Goal: Transaction & Acquisition: Obtain resource

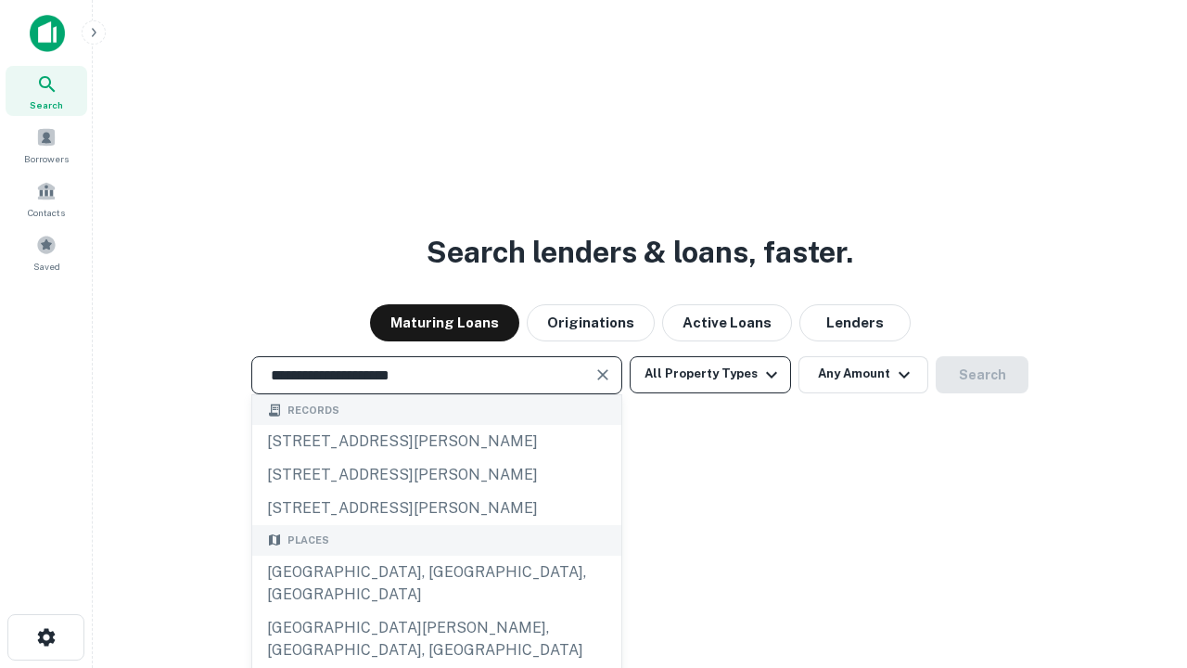
click at [436, 611] on div "[GEOGRAPHIC_DATA], [GEOGRAPHIC_DATA], [GEOGRAPHIC_DATA]" at bounding box center [436, 584] width 369 height 56
click at [710, 374] on button "All Property Types" at bounding box center [710, 374] width 161 height 37
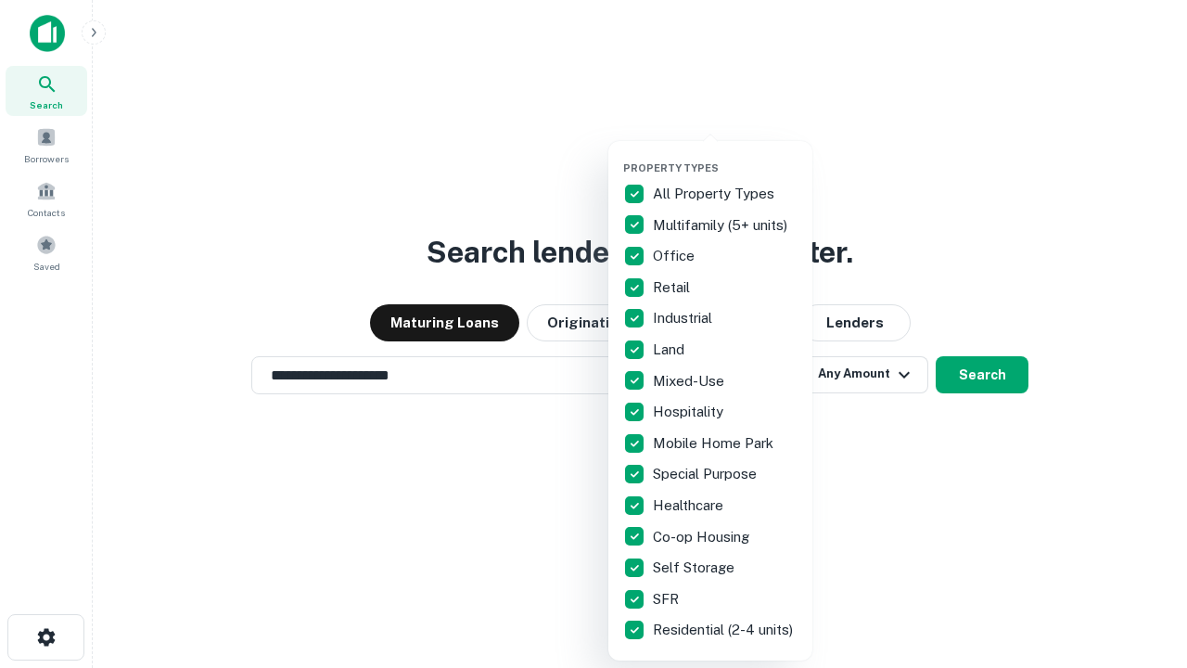
type input "**********"
click at [725, 156] on button "button" at bounding box center [725, 156] width 204 height 1
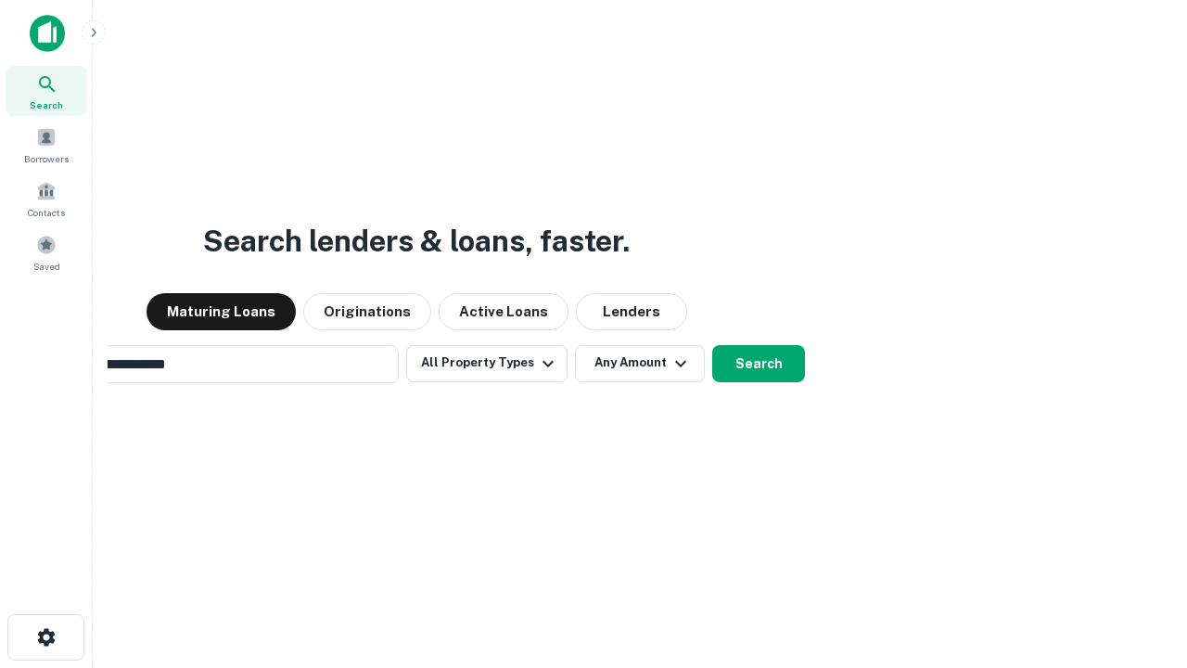
scroll to position [29, 0]
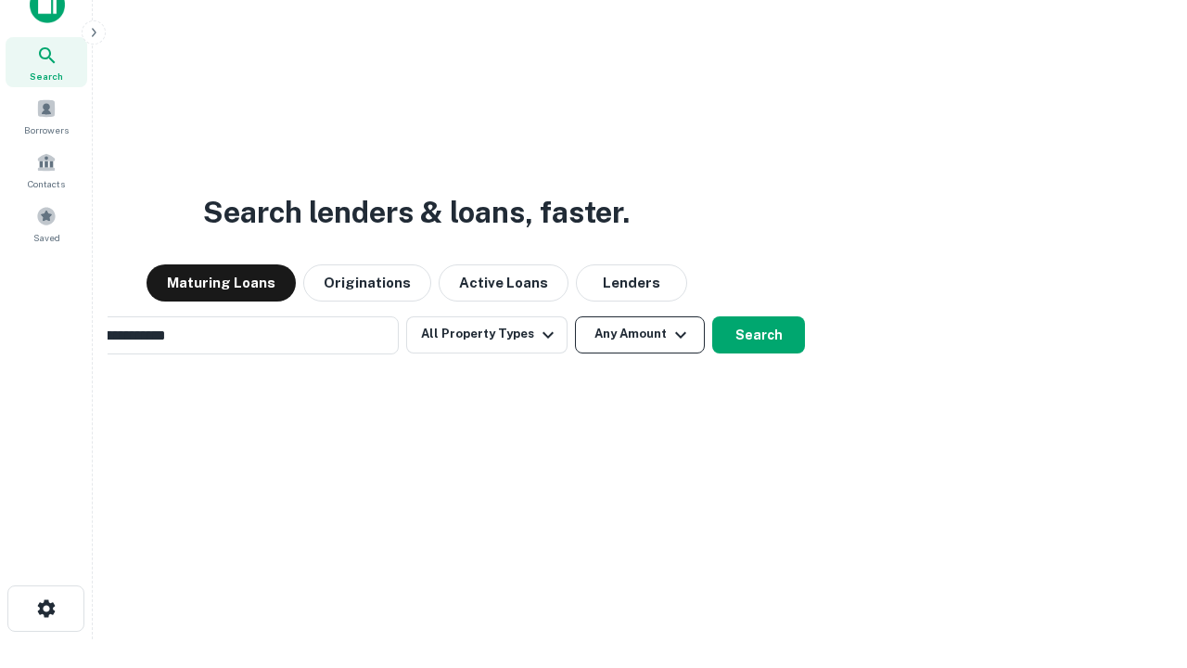
click at [575, 316] on button "Any Amount" at bounding box center [640, 334] width 130 height 37
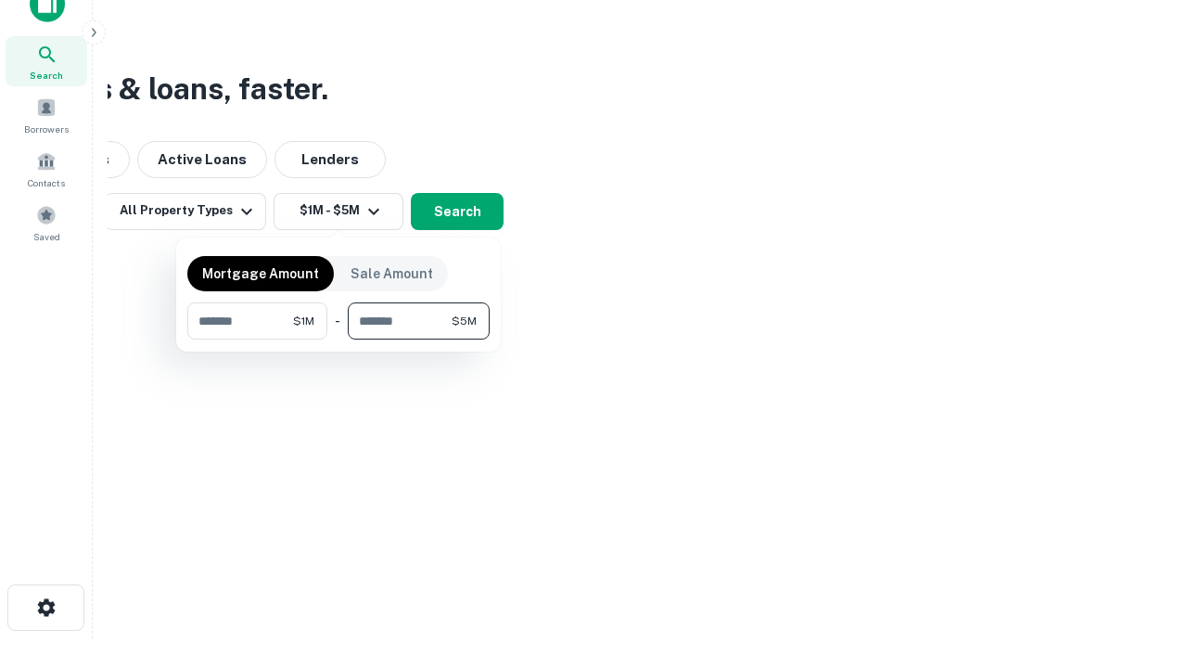
type input "*******"
click at [339, 339] on button "button" at bounding box center [338, 339] width 302 height 1
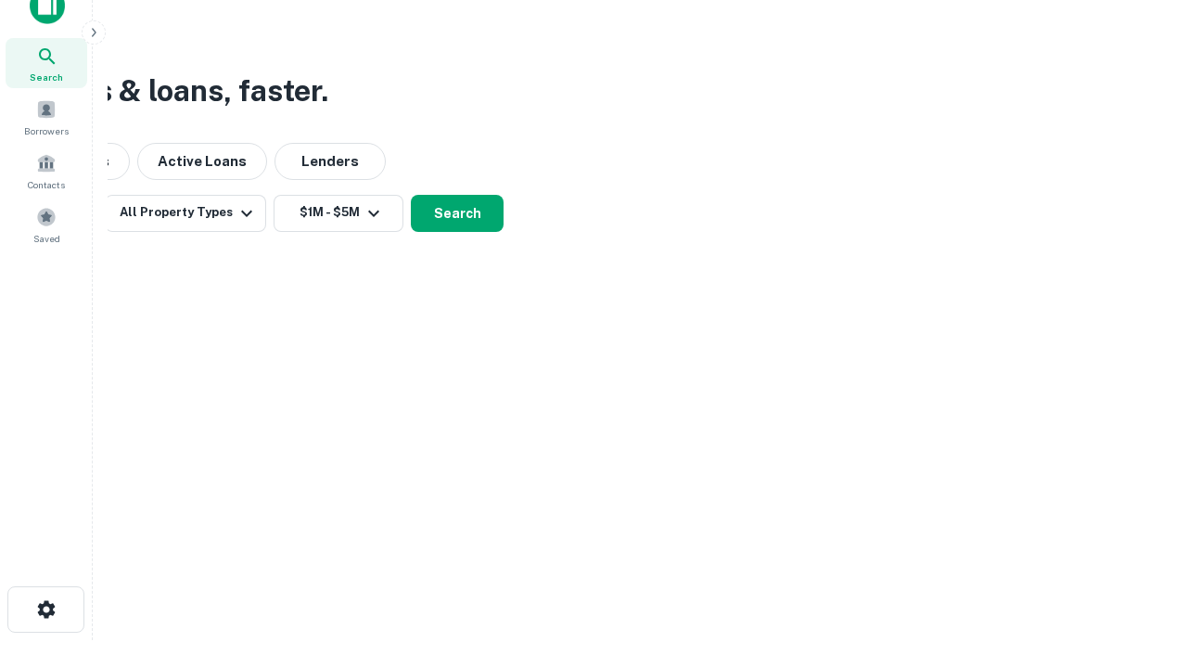
scroll to position [11, 342]
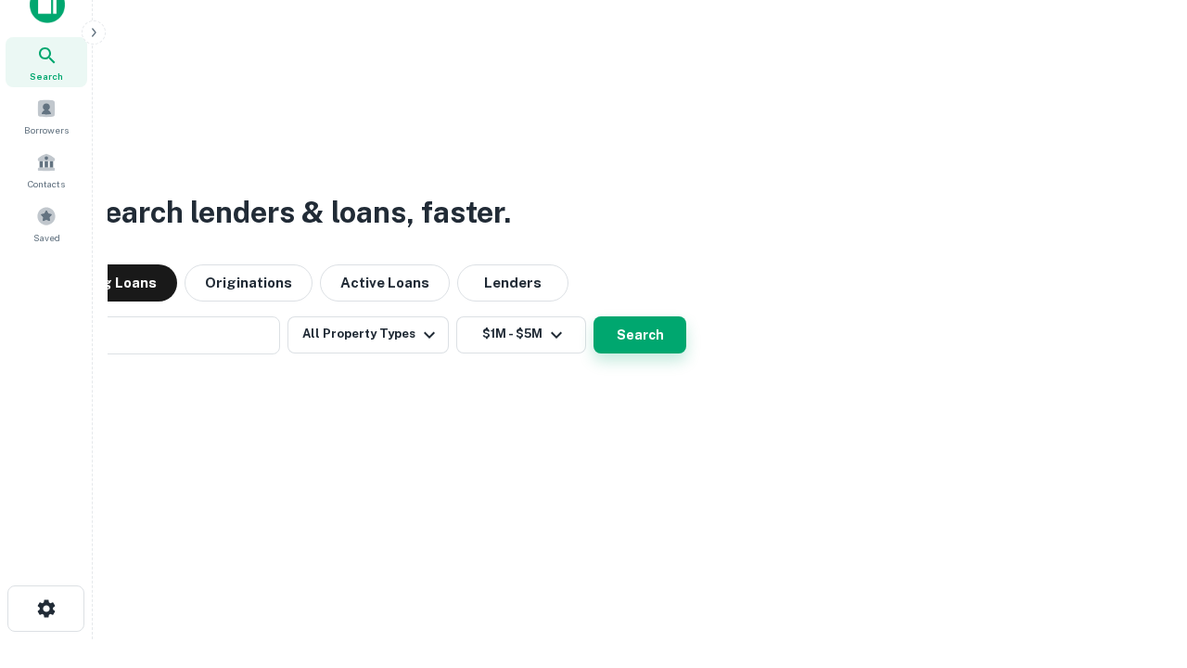
click at [594, 316] on button "Search" at bounding box center [640, 334] width 93 height 37
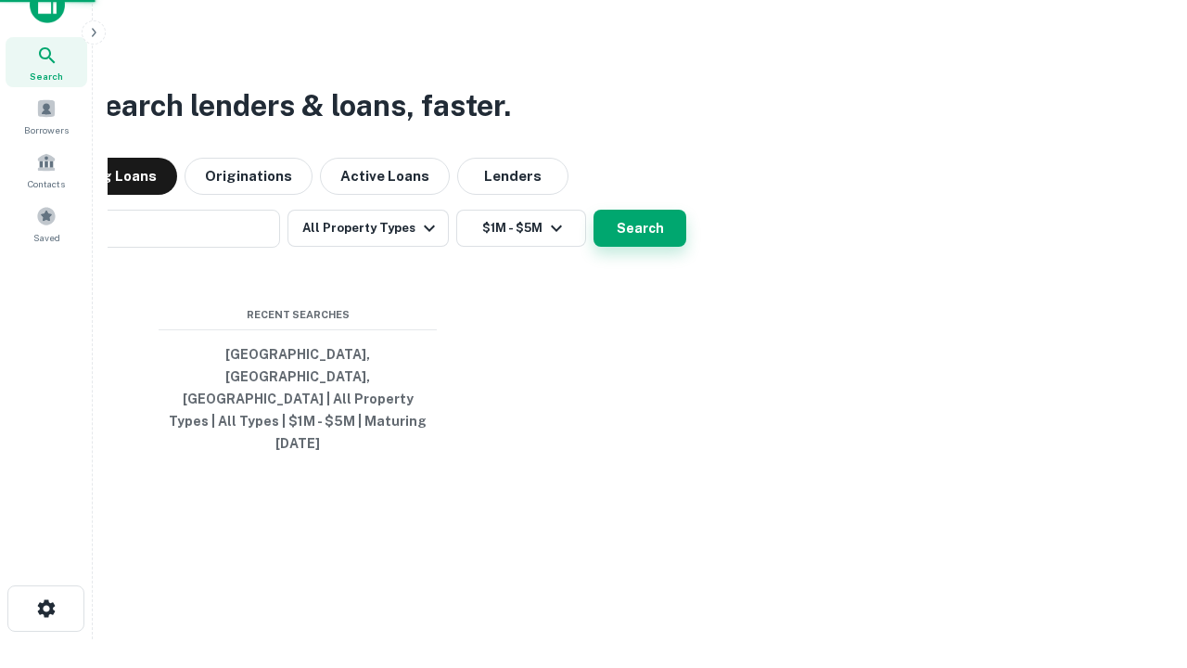
scroll to position [30, 0]
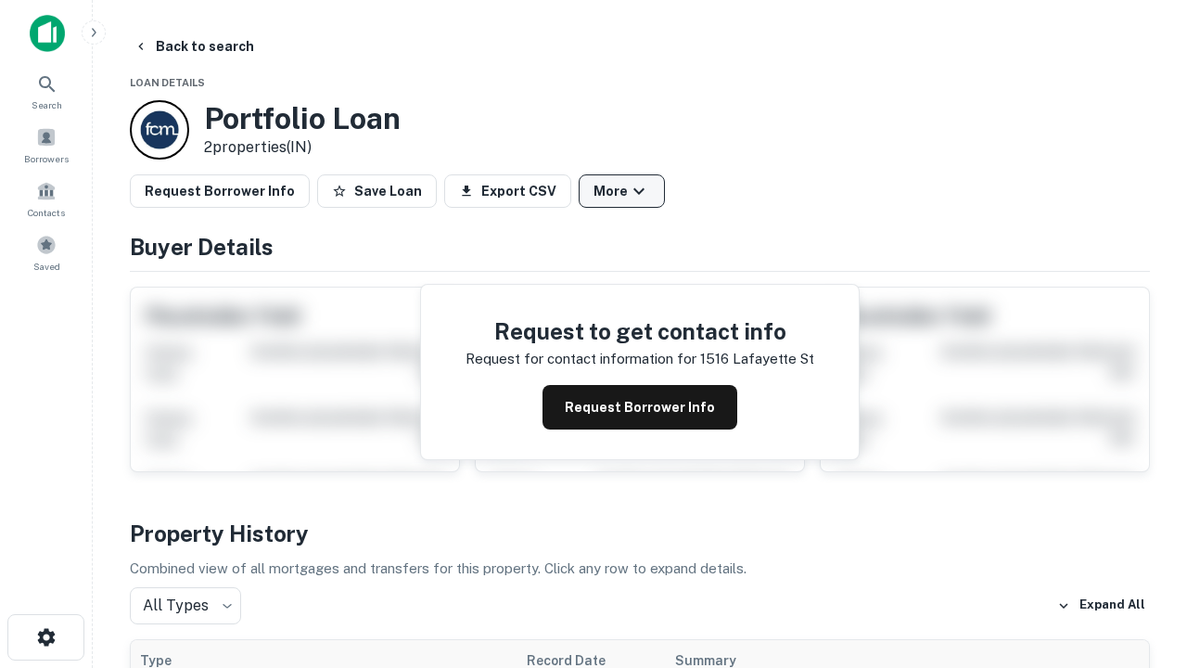
click at [621, 191] on button "More" at bounding box center [622, 190] width 86 height 33
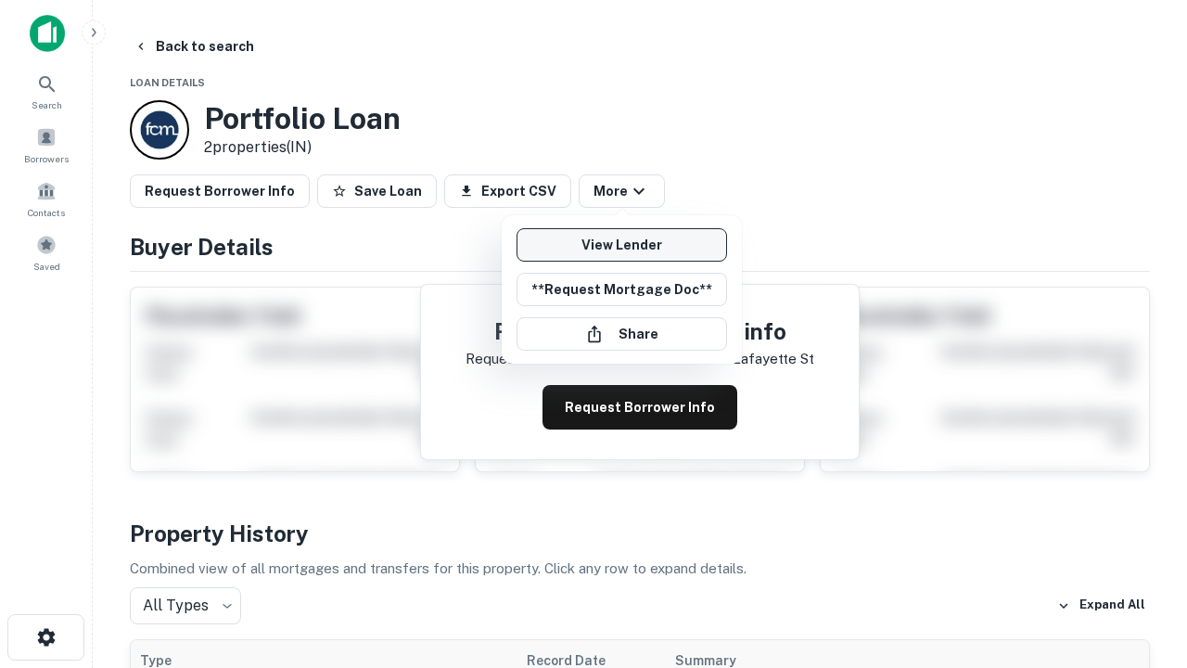
click at [621, 245] on link "View Lender" at bounding box center [622, 244] width 211 height 33
